Goal: Information Seeking & Learning: Check status

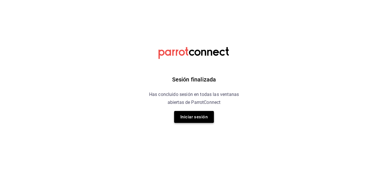
click at [197, 117] on button "Iniciar sesión" at bounding box center [194, 117] width 40 height 12
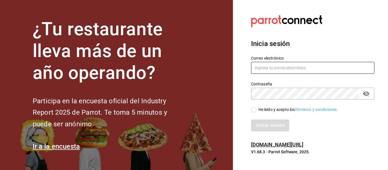
type input "abastecedora.maca@gmail.com"
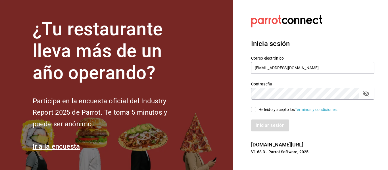
click at [255, 111] on input "He leído y acepto los Términos y condiciones." at bounding box center [253, 109] width 5 height 5
checkbox input "true"
click at [258, 124] on button "Iniciar sesión" at bounding box center [270, 126] width 39 height 12
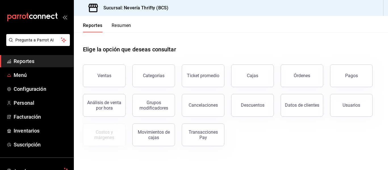
click at [87, 78] on button "Ventas" at bounding box center [104, 76] width 43 height 23
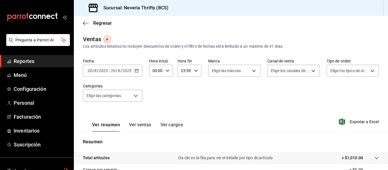
click at [137, 74] on div "[DATE] [DATE] - [DATE] [DATE]" at bounding box center [112, 71] width 59 height 12
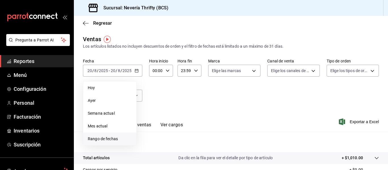
click at [105, 141] on span "Rango de fechas" at bounding box center [110, 139] width 44 height 6
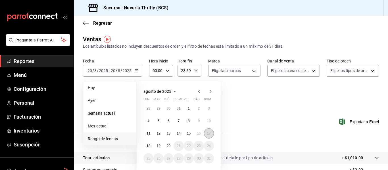
click at [209, 133] on abbr "17" at bounding box center [209, 134] width 4 height 4
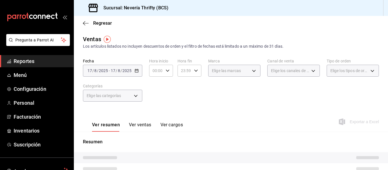
click at [220, 98] on div "Fecha [DATE] [DATE] - [DATE] [DATE] Hora inicio 00:00 Hora inicio Hora fin 23:5…" at bounding box center [231, 84] width 296 height 50
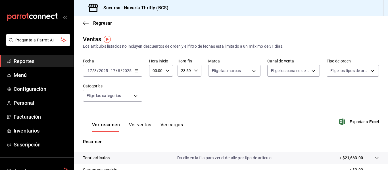
click at [139, 124] on button "Ver ventas" at bounding box center [140, 127] width 22 height 10
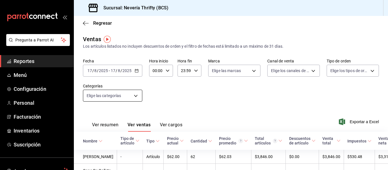
click at [136, 97] on body "Pregunta a Parrot AI Reportes Menú Configuración Personal Facturación Inventari…" at bounding box center [194, 85] width 388 height 170
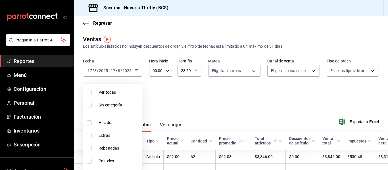
drag, startPoint x: 99, startPoint y: 162, endPoint x: 160, endPoint y: 135, distance: 66.7
click at [99, 161] on span "Pasteles" at bounding box center [119, 161] width 41 height 6
type input "6461abde-3692-455f-a363-427c9a88c513"
checkbox input "true"
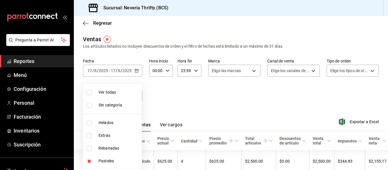
click at [272, 109] on div at bounding box center [194, 85] width 388 height 170
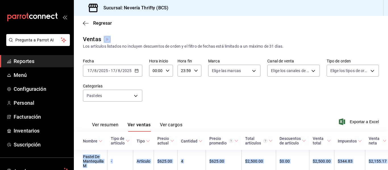
drag, startPoint x: 386, startPoint y: 75, endPoint x: 382, endPoint y: 118, distance: 42.6
drag, startPoint x: 361, startPoint y: 101, endPoint x: 355, endPoint y: 95, distance: 8.6
click at [360, 100] on div "Fecha [DATE] [DATE] - [DATE] [DATE] Hora inicio 00:00 Hora inicio Hora fin 23:5…" at bounding box center [231, 84] width 296 height 50
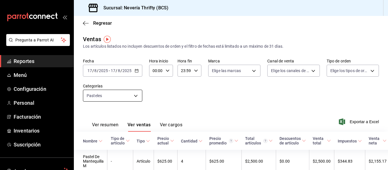
click at [134, 93] on body "Pregunta a Parrot AI Reportes Menú Configuración Personal Facturación Inventari…" at bounding box center [194, 85] width 388 height 170
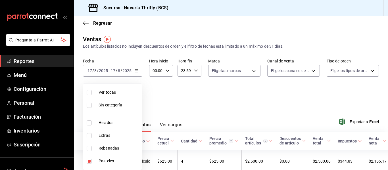
click at [91, 162] on input "checkbox" at bounding box center [89, 161] width 5 height 5
checkbox input "false"
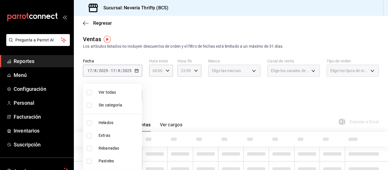
click at [91, 150] on input "checkbox" at bounding box center [89, 148] width 5 height 5
checkbox input "true"
type input "74bd740e-3aa1-490c-81d0-975f3653bd1e"
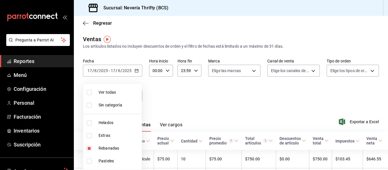
click at [241, 100] on div at bounding box center [194, 85] width 388 height 170
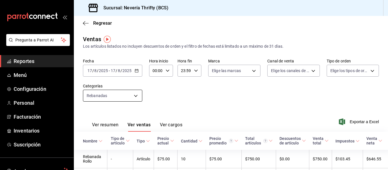
click at [135, 94] on body "Pregunta a Parrot AI Reportes Menú Configuración Personal Facturación Inventari…" at bounding box center [194, 85] width 388 height 170
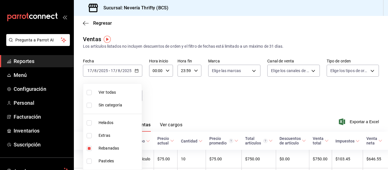
click at [89, 148] on input "checkbox" at bounding box center [89, 148] width 5 height 5
checkbox input "false"
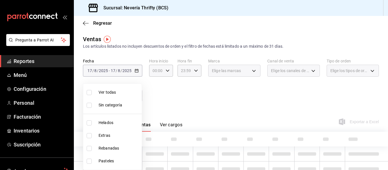
click at [89, 125] on li "Helados" at bounding box center [112, 123] width 59 height 13
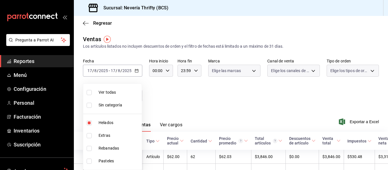
type input "b705a4a3-0c02-4aaa-bced-1ae138585fd0"
checkbox input "true"
click at [230, 96] on div at bounding box center [194, 85] width 388 height 170
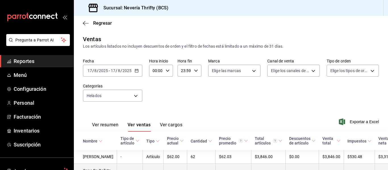
scroll to position [57, 0]
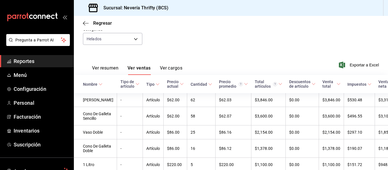
click at [86, 86] on div "Nombre" at bounding box center [90, 84] width 14 height 5
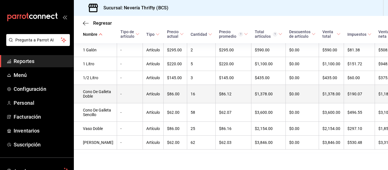
scroll to position [0, 0]
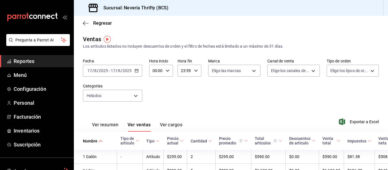
click at [123, 83] on div "Fecha [DATE] [DATE] - [DATE] [DATE] Hora inicio 00:00 Hora inicio Hora fin 23:5…" at bounding box center [231, 84] width 296 height 50
click at [120, 92] on body "Pregunta a Parrot AI Reportes Menú Configuración Personal Facturación Inventari…" at bounding box center [194, 85] width 388 height 170
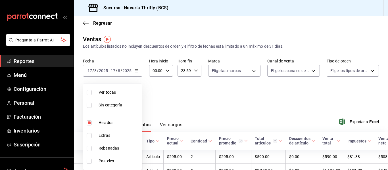
click at [88, 121] on input "checkbox" at bounding box center [89, 123] width 5 height 5
checkbox input "false"
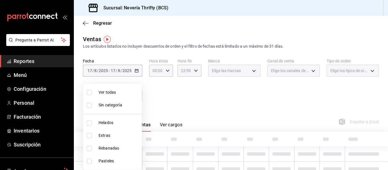
click at [88, 135] on input "checkbox" at bounding box center [89, 135] width 5 height 5
checkbox input "true"
type input "2666ef43-693a-433d-8eb1-15fa94dd9228"
click at [233, 99] on div at bounding box center [194, 85] width 388 height 170
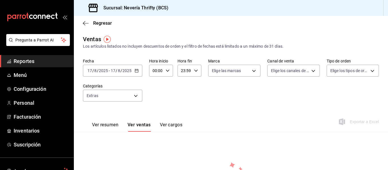
click at [27, 57] on link "Reportes" at bounding box center [37, 61] width 74 height 12
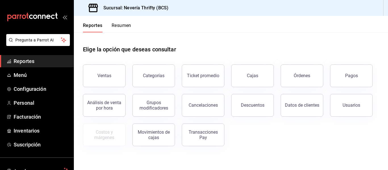
click at [350, 81] on button "Pagos" at bounding box center [351, 76] width 43 height 23
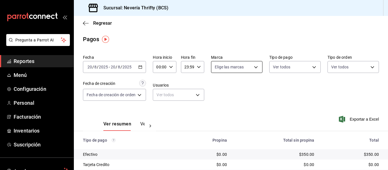
click at [249, 71] on body "Pregunta a Parrot AI Reportes Menú Configuración Personal Facturación Inventari…" at bounding box center [194, 85] width 388 height 170
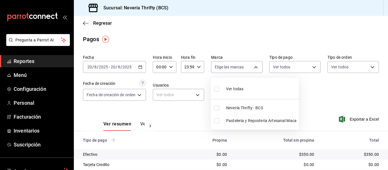
click at [216, 109] on input "checkbox" at bounding box center [216, 108] width 5 height 5
checkbox input "true"
type input "aa6e5e5d-80ef-43b0-a4be-16b02e93aae9"
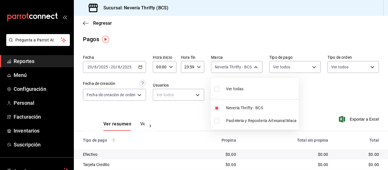
click at [316, 96] on div at bounding box center [194, 85] width 388 height 170
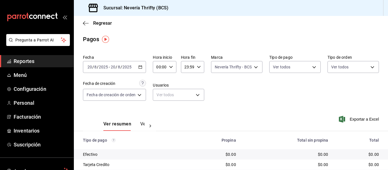
click at [142, 67] on icon "button" at bounding box center [140, 67] width 4 height 4
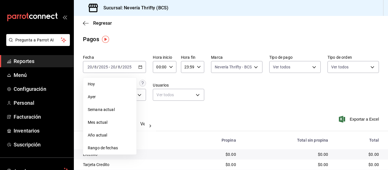
click at [319, 82] on div "Fecha [DATE] [DATE] - [DATE] [DATE] [DATE] [DATE] Semana actual Mes actual Año …" at bounding box center [231, 80] width 296 height 55
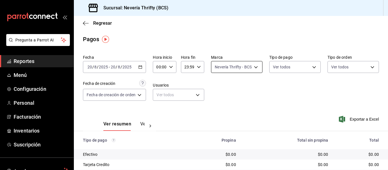
click at [256, 61] on body "Pregunta a Parrot AI Reportes Menú Configuración Personal Facturación Inventari…" at bounding box center [194, 85] width 388 height 170
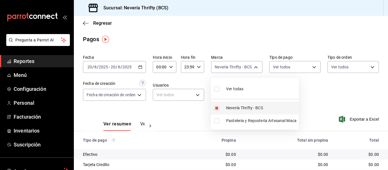
click at [217, 109] on input "checkbox" at bounding box center [216, 108] width 5 height 5
checkbox input "false"
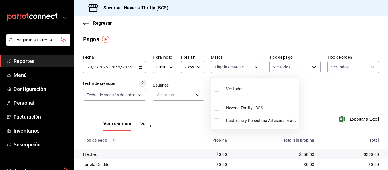
click at [143, 69] on div at bounding box center [194, 85] width 388 height 170
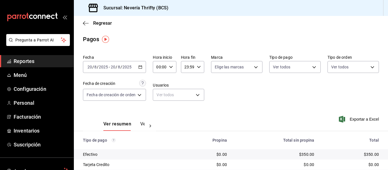
click at [144, 68] on div "[DATE] [DATE] - [DATE] [DATE]" at bounding box center [114, 67] width 63 height 12
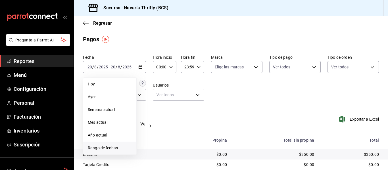
click at [100, 146] on span "Rango de fechas" at bounding box center [110, 148] width 44 height 6
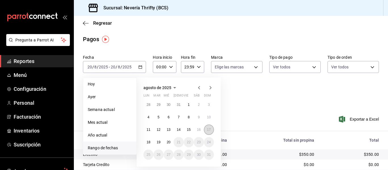
click at [206, 130] on button "17" at bounding box center [209, 130] width 10 height 10
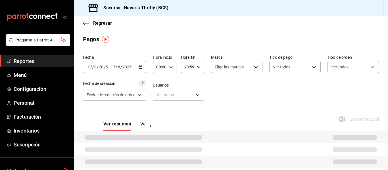
click at [248, 102] on div "Fecha [DATE] [DATE] - [DATE] [DATE] Hora inicio 00:00 Hora inicio Hora fin 23:5…" at bounding box center [231, 80] width 296 height 55
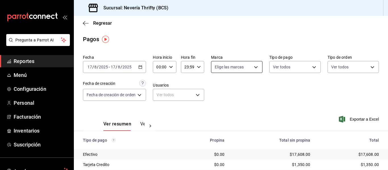
click at [245, 69] on body "Pregunta a Parrot AI Reportes Menú Configuración Personal Facturación Inventari…" at bounding box center [194, 85] width 388 height 170
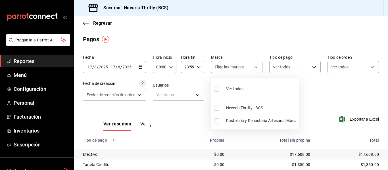
click at [217, 109] on input "checkbox" at bounding box center [216, 108] width 5 height 5
checkbox input "true"
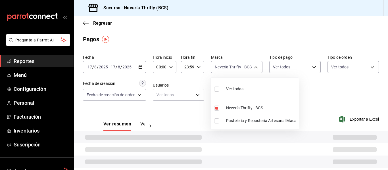
type input "aa6e5e5d-80ef-43b0-a4be-16b02e93aae9"
click at [310, 99] on div at bounding box center [194, 85] width 388 height 170
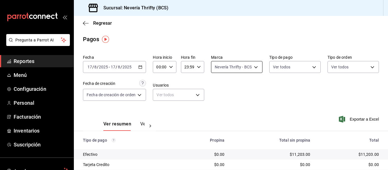
click at [252, 66] on body "Pregunta a Parrot AI Reportes Menú Configuración Personal Facturación Inventari…" at bounding box center [194, 85] width 388 height 170
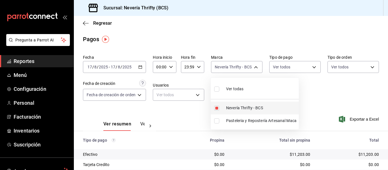
click at [216, 111] on input "checkbox" at bounding box center [216, 108] width 5 height 5
checkbox input "false"
click at [217, 121] on input "checkbox" at bounding box center [216, 121] width 5 height 5
checkbox input "true"
type input "1508993c-3488-40cf-868b-03596512d81c"
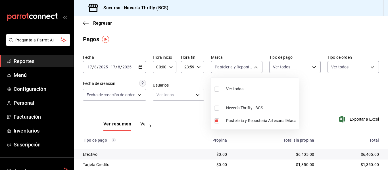
drag, startPoint x: 298, startPoint y: 100, endPoint x: 326, endPoint y: 101, distance: 28.5
click at [320, 102] on div "Ver todas Nevería Thrifty - BCS Pasteleria y Repostería Artesanal Maca" at bounding box center [194, 85] width 388 height 170
click at [328, 100] on div at bounding box center [194, 85] width 388 height 170
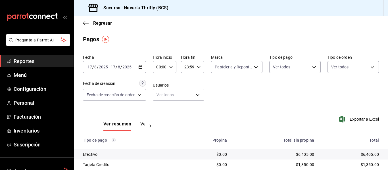
click at [28, 62] on span "Reportes" at bounding box center [41, 61] width 55 height 8
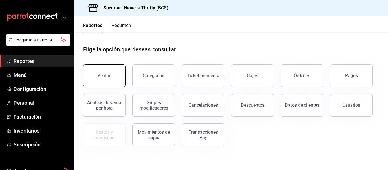
click at [107, 77] on div "Ventas" at bounding box center [105, 75] width 14 height 5
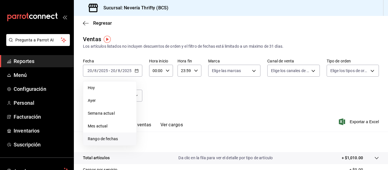
click at [114, 136] on li "Rango de fechas" at bounding box center [109, 139] width 53 height 13
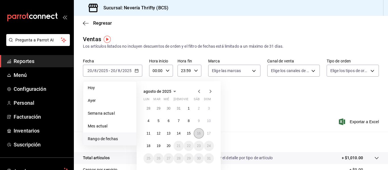
click at [199, 133] on abbr "16" at bounding box center [199, 134] width 4 height 4
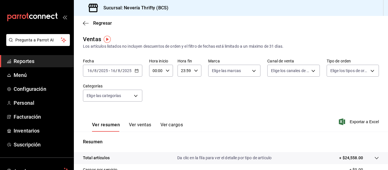
click at [135, 128] on button "Ver ventas" at bounding box center [140, 127] width 22 height 10
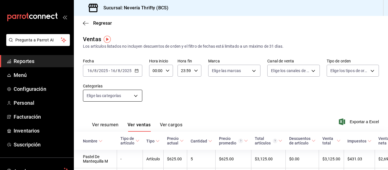
click at [133, 100] on body "Pregunta a Parrot AI Reportes Menú Configuración Personal Facturación Inventari…" at bounding box center [194, 85] width 388 height 170
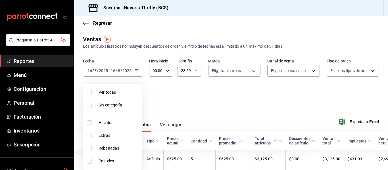
click at [103, 162] on span "Pasteles" at bounding box center [119, 161] width 41 height 6
type input "6461abde-3692-455f-a363-427c9a88c513"
checkbox input "true"
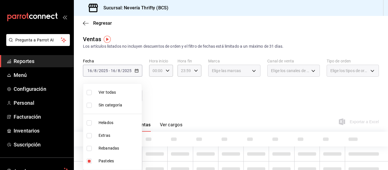
click at [281, 94] on div at bounding box center [194, 85] width 388 height 170
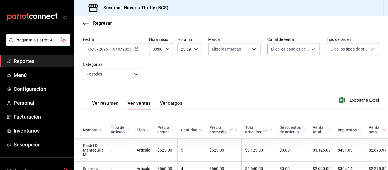
scroll to position [12, 0]
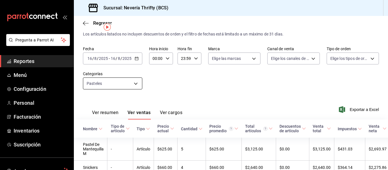
click at [144, 89] on div "Fecha [DATE] [DATE] - [DATE] [DATE] Hora inicio 00:00 Hora inicio Hora fin 23:5…" at bounding box center [231, 71] width 296 height 50
click at [127, 85] on body "Pregunta a Parrot AI Reportes Menú Configuración Personal Facturación Inventari…" at bounding box center [194, 85] width 388 height 170
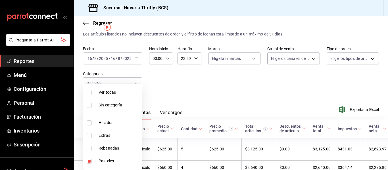
click at [90, 161] on input "checkbox" at bounding box center [89, 161] width 5 height 5
checkbox input "false"
click at [88, 149] on input "checkbox" at bounding box center [89, 148] width 5 height 5
checkbox input "true"
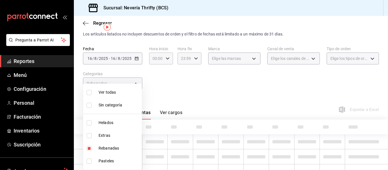
type input "74bd740e-3aa1-490c-81d0-975f3653bd1e"
click at [255, 89] on div at bounding box center [194, 85] width 388 height 170
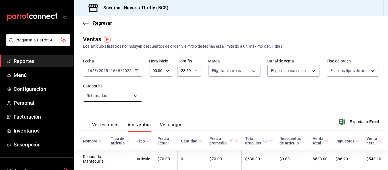
click at [140, 92] on body "Pregunta a Parrot AI Reportes Menú Configuración Personal Facturación Inventari…" at bounding box center [194, 85] width 388 height 170
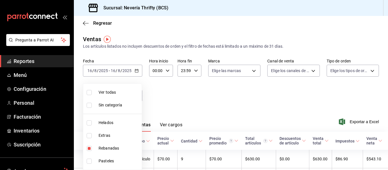
click at [91, 148] on input "checkbox" at bounding box center [89, 148] width 5 height 5
checkbox input "false"
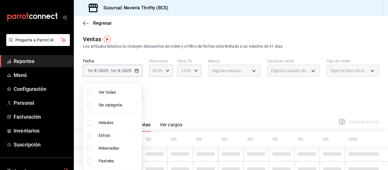
click at [89, 123] on input "checkbox" at bounding box center [89, 123] width 5 height 5
checkbox input "true"
type input "b705a4a3-0c02-4aaa-bced-1ae138585fd0"
click at [271, 76] on div at bounding box center [194, 85] width 388 height 170
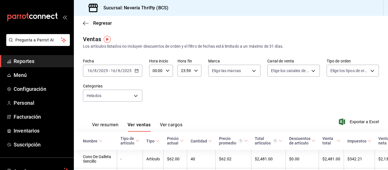
click at [92, 143] on div "Nombre" at bounding box center [90, 141] width 14 height 5
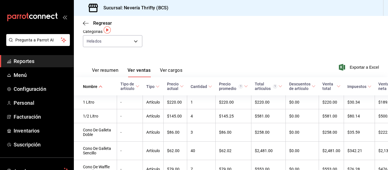
scroll to position [9, 0]
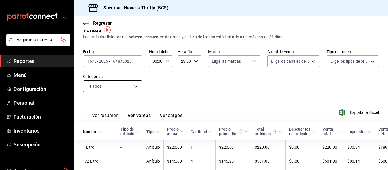
click at [115, 88] on body "Pregunta a Parrot AI Reportes Menú Configuración Personal Facturación Inventari…" at bounding box center [194, 85] width 388 height 170
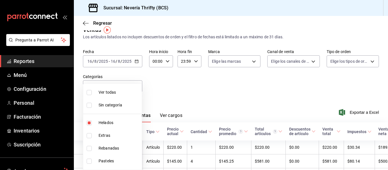
click at [92, 122] on label at bounding box center [90, 123] width 7 height 5
click at [92, 122] on input "checkbox" at bounding box center [89, 123] width 5 height 5
checkbox input "true"
type input "b705a4a3-0c02-4aaa-bced-1ae138585fd0"
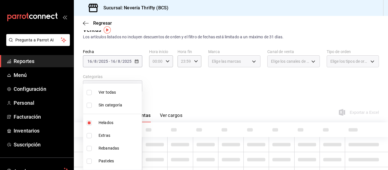
click at [90, 122] on input "checkbox" at bounding box center [89, 123] width 5 height 5
checkbox input "false"
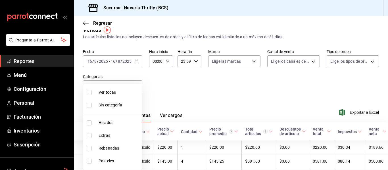
click at [88, 135] on input "checkbox" at bounding box center [89, 135] width 5 height 5
checkbox input "true"
type input "2666ef43-693a-433d-8eb1-15fa94dd9228"
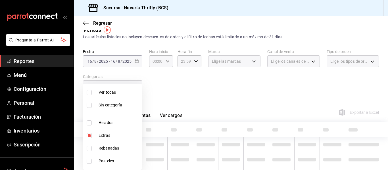
click at [255, 92] on div at bounding box center [194, 85] width 388 height 170
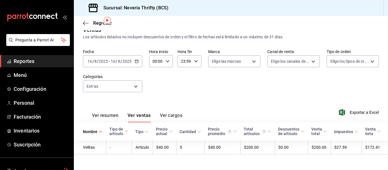
scroll to position [19, 0]
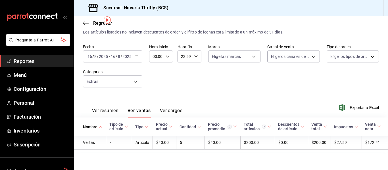
click at [41, 61] on span "Reportes" at bounding box center [41, 61] width 55 height 8
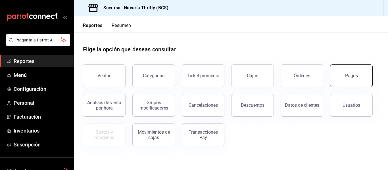
click at [352, 74] on div "Pagos" at bounding box center [351, 75] width 13 height 5
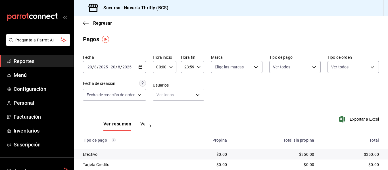
click at [137, 66] on div "[DATE] [DATE] - [DATE] [DATE]" at bounding box center [114, 67] width 63 height 12
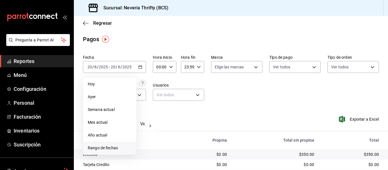
click at [102, 148] on span "Rango de fechas" at bounding box center [110, 148] width 44 height 6
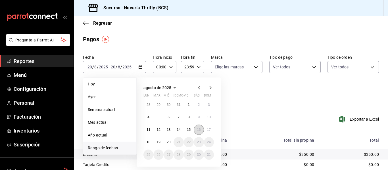
click at [199, 130] on abbr "16" at bounding box center [199, 130] width 4 height 4
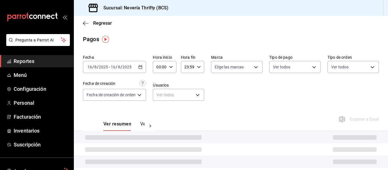
click at [272, 101] on div "Fecha [DATE] [DATE] - [DATE] [DATE] Hora inicio 00:00 Hora inicio Hora fin 23:5…" at bounding box center [231, 80] width 296 height 55
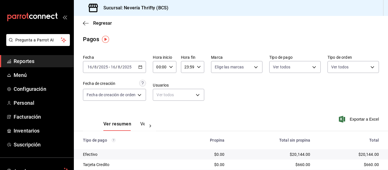
click at [272, 95] on div "Fecha [DATE] [DATE] - [DATE] [DATE] Hora inicio 00:00 Hora inicio Hora fin 23:5…" at bounding box center [231, 80] width 296 height 55
click at [272, 96] on div "Fecha [DATE] [DATE] - [DATE] [DATE] Hora inicio 00:00 Hora inicio Hora fin 23:5…" at bounding box center [231, 80] width 296 height 55
click at [254, 66] on body "Pregunta a Parrot AI Reportes Menú Configuración Personal Facturación Inventari…" at bounding box center [194, 85] width 388 height 170
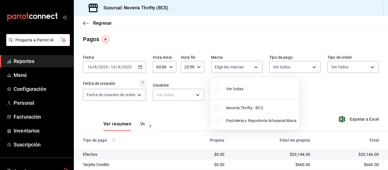
click at [223, 107] on li "Nevería Thrifty - BCS" at bounding box center [255, 108] width 88 height 13
type input "aa6e5e5d-80ef-43b0-a4be-16b02e93aae9"
checkbox input "true"
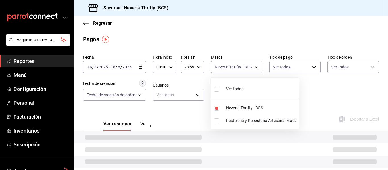
click at [337, 97] on div at bounding box center [194, 85] width 388 height 170
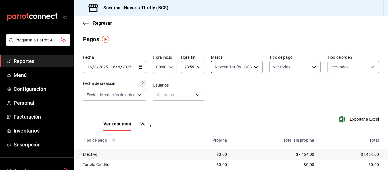
click at [254, 63] on body "Pregunta a Parrot AI Reportes Menú Configuración Personal Facturación Inventari…" at bounding box center [194, 85] width 388 height 170
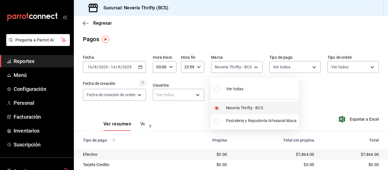
click at [216, 109] on input "checkbox" at bounding box center [216, 108] width 5 height 5
checkbox input "false"
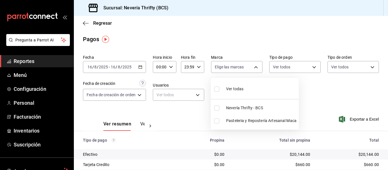
click at [217, 125] on li "Pasteleria y Repostería Artesanal Maca" at bounding box center [255, 121] width 88 height 13
type input "1508993c-3488-40cf-868b-03596512d81c"
checkbox input "true"
click at [329, 99] on div at bounding box center [194, 85] width 388 height 170
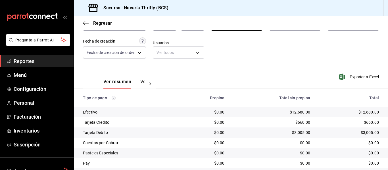
scroll to position [60, 0]
